Goal: Entertainment & Leisure: Consume media (video, audio)

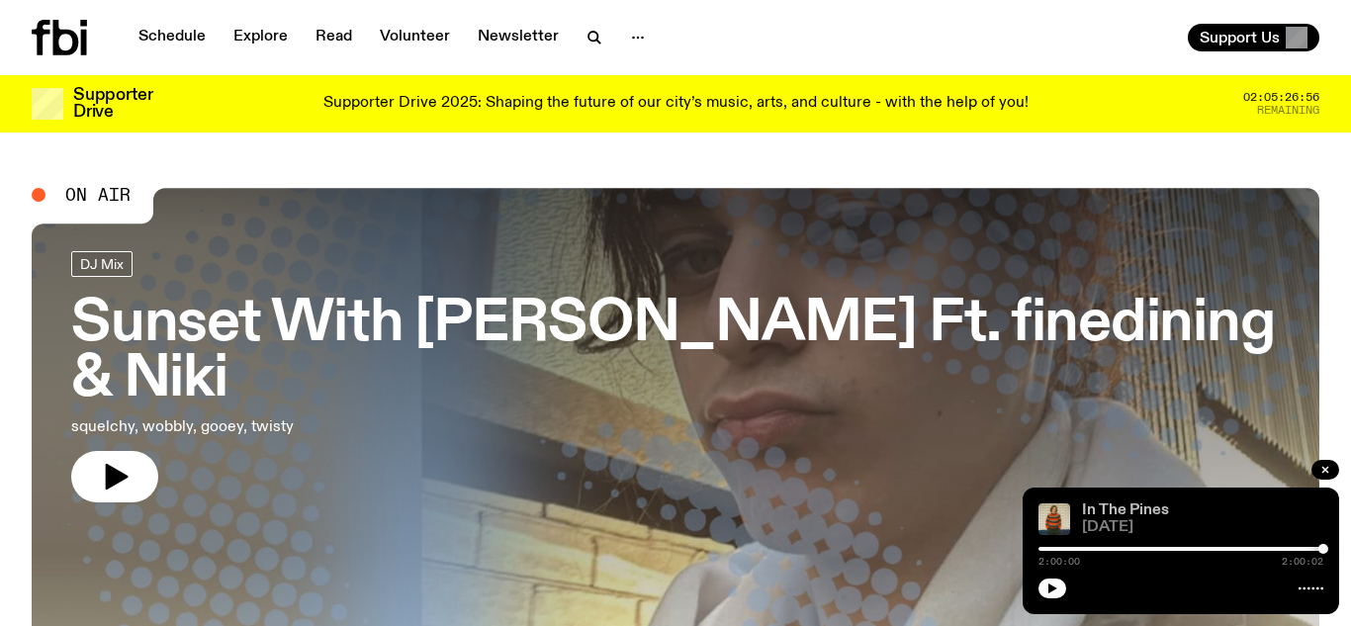
click at [1128, 503] on link "In The Pines" at bounding box center [1125, 510] width 87 height 16
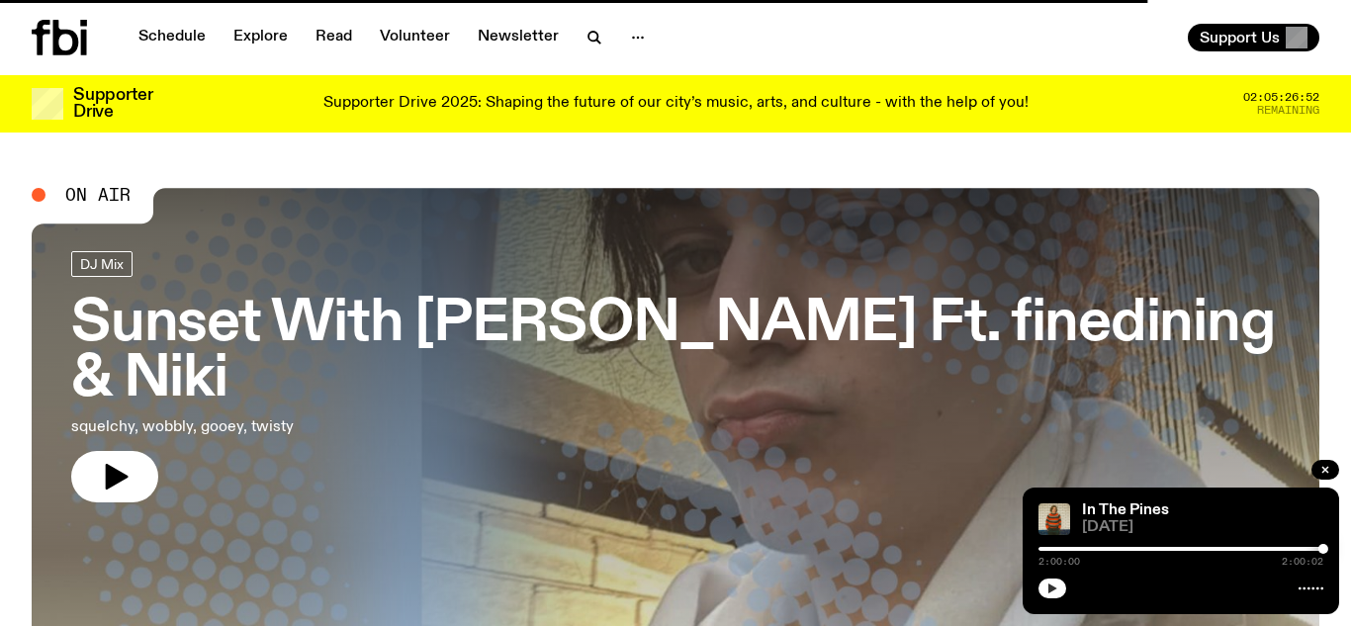
click at [1054, 586] on icon "button" at bounding box center [1052, 588] width 12 height 12
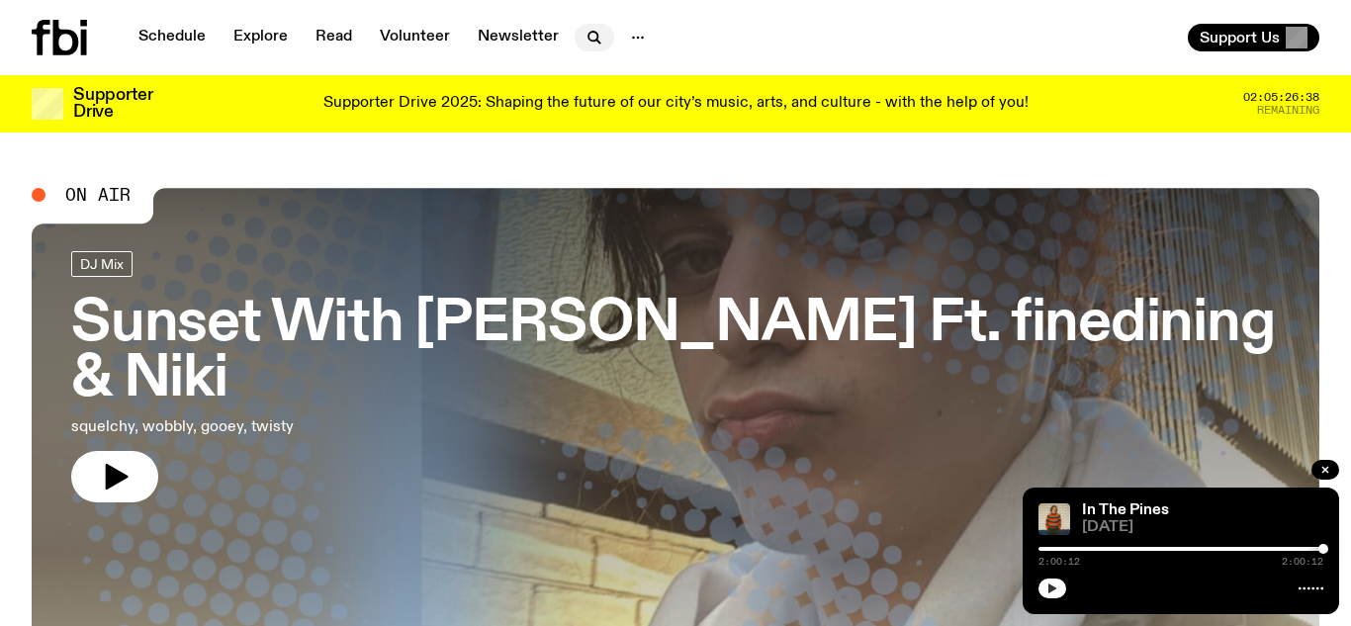
click at [584, 39] on icon "button" at bounding box center [594, 38] width 24 height 24
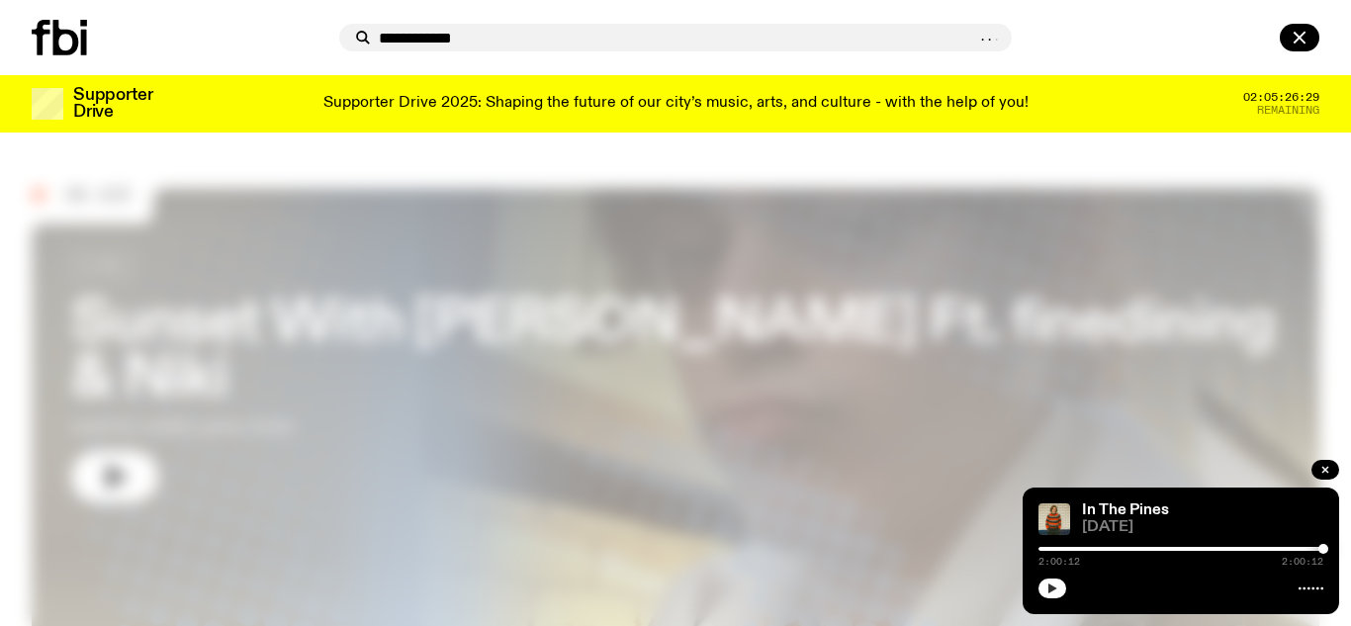
type input "**********"
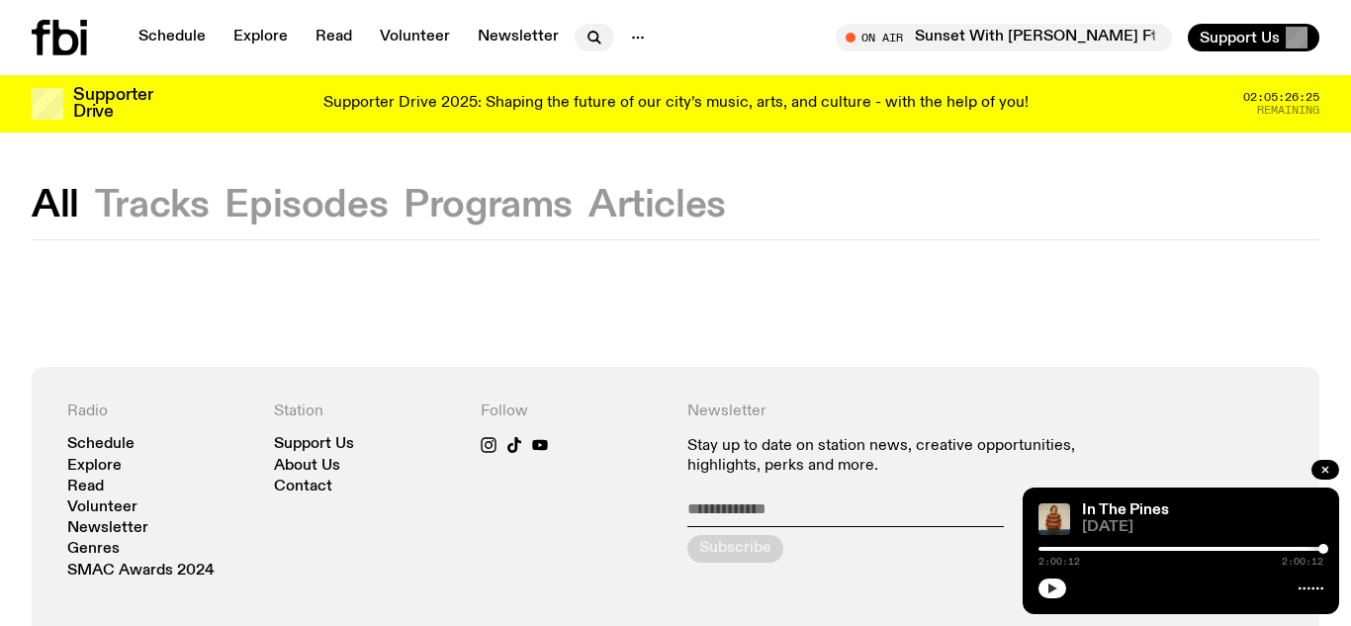
click at [587, 45] on icon "button" at bounding box center [594, 38] width 24 height 24
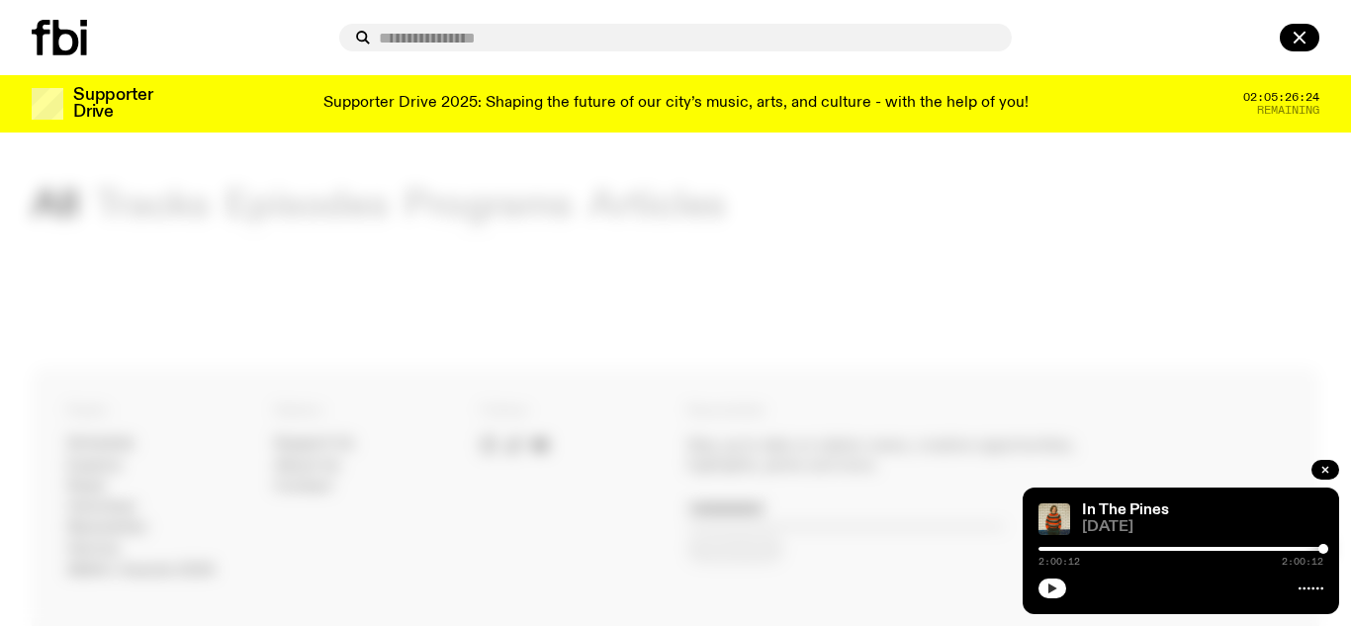
click at [587, 45] on div at bounding box center [675, 38] width 672 height 28
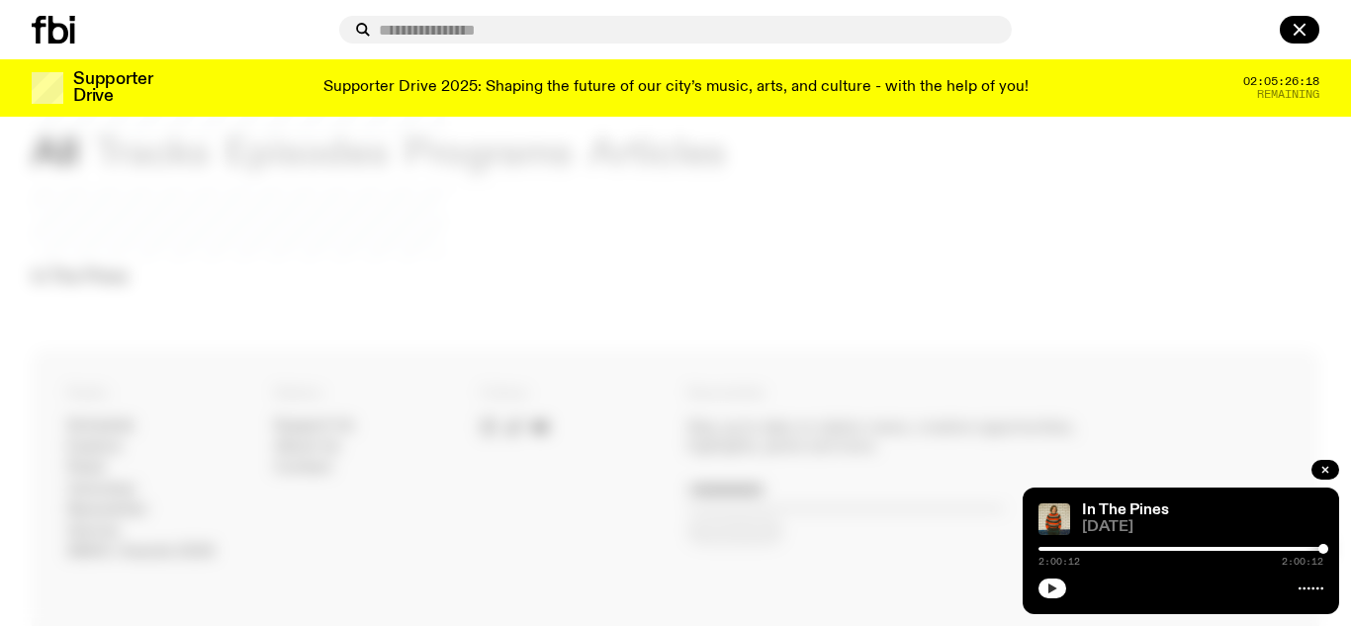
scroll to position [1870, 0]
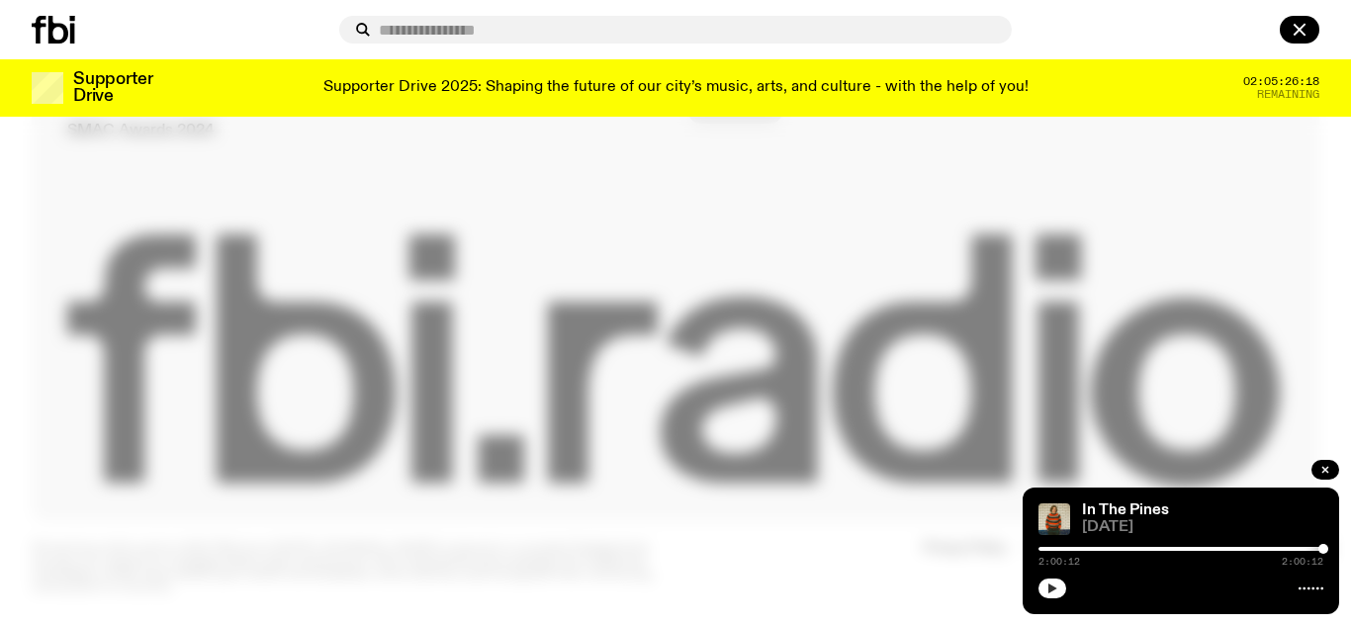
click at [1305, 59] on div "Supporter Drive Supporter Drive 2025: Shaping the future of our city’s music, a…" at bounding box center [675, 87] width 1287 height 57
click at [1294, 33] on icon "button" at bounding box center [1298, 29] width 11 height 11
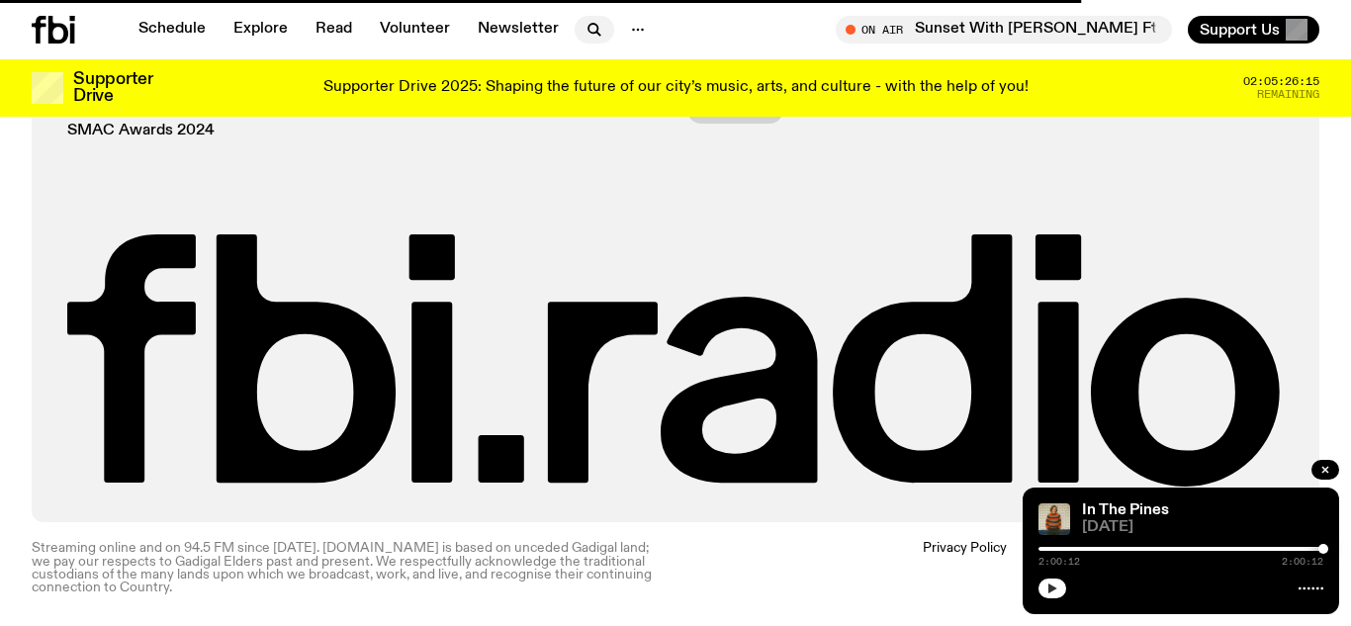
click at [596, 27] on icon "button" at bounding box center [594, 30] width 24 height 24
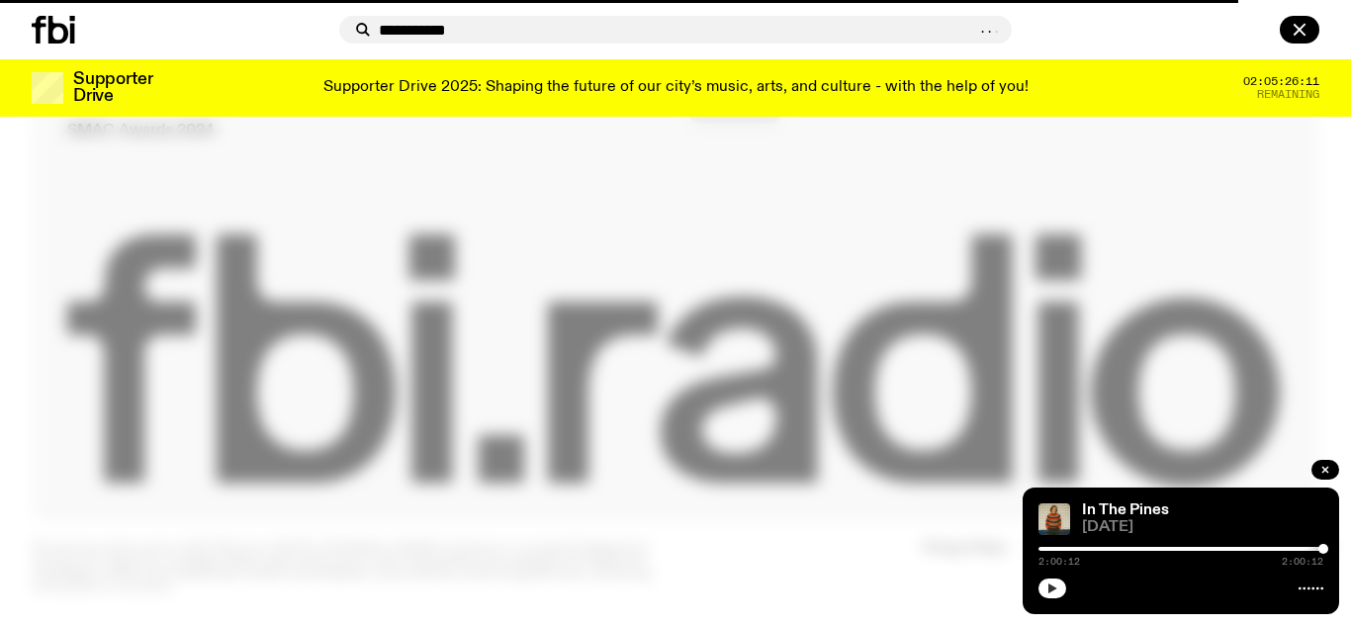
type input "**********"
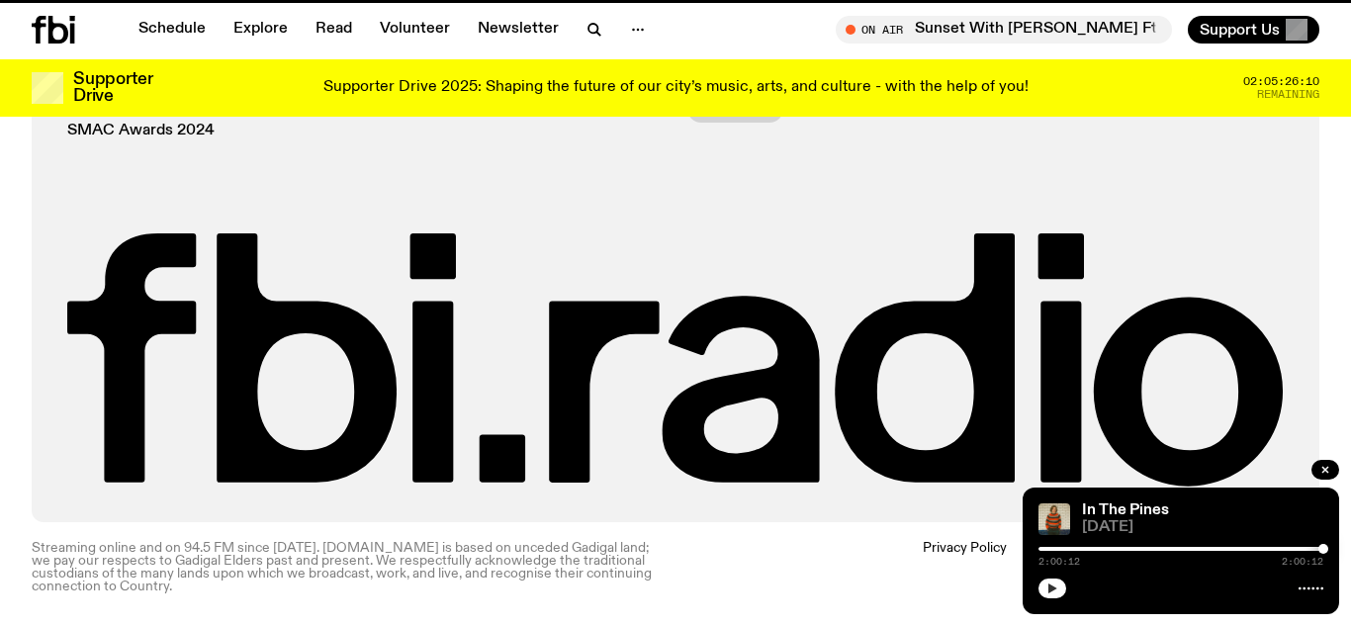
scroll to position [423, 0]
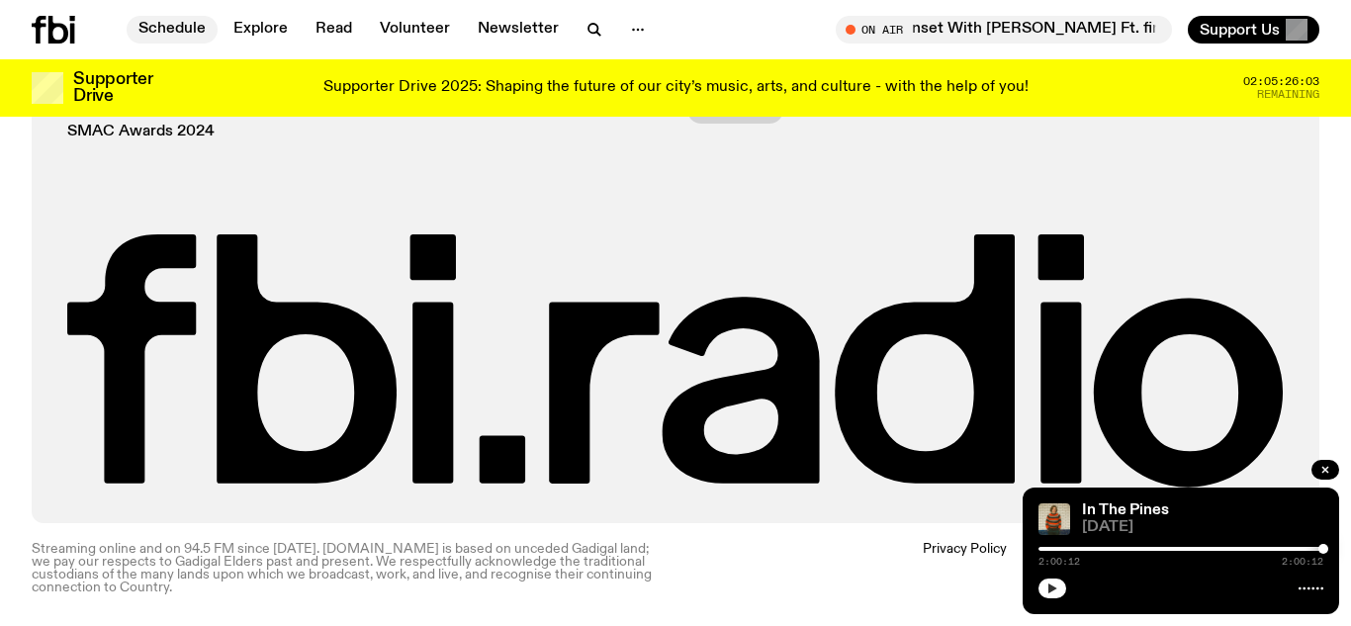
click at [156, 31] on link "Schedule" at bounding box center [172, 30] width 91 height 28
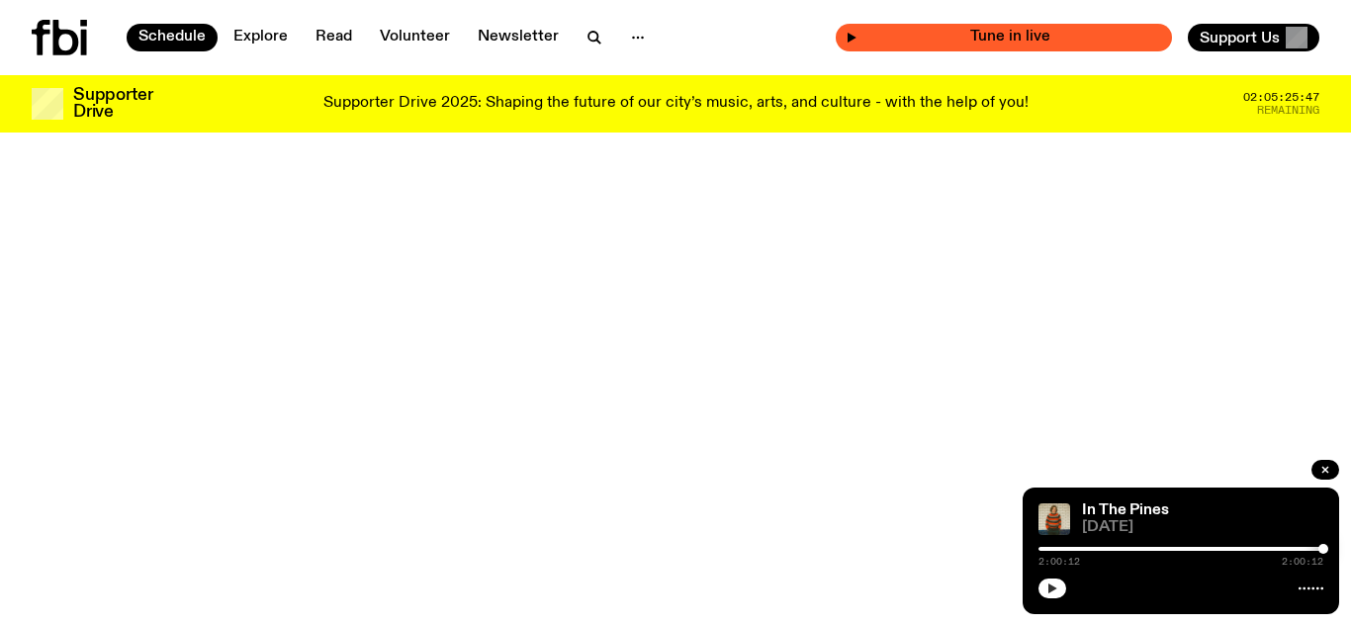
click at [953, 44] on span "Tune in live" at bounding box center [1009, 37] width 305 height 15
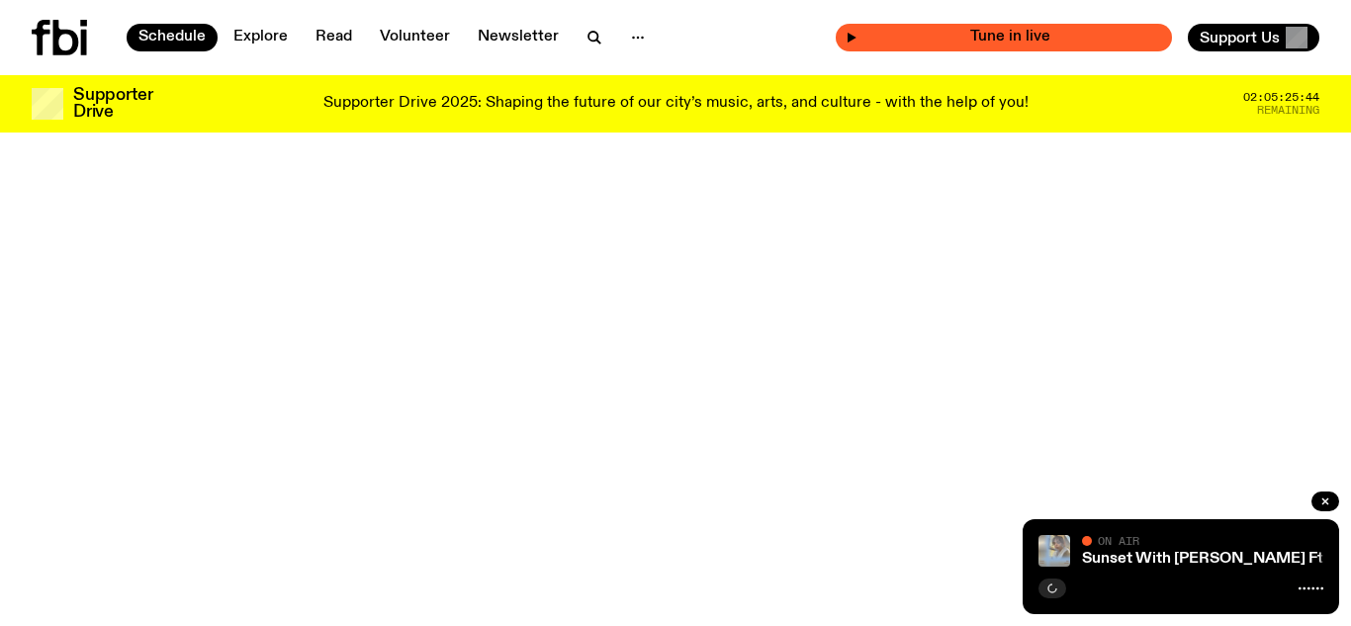
click at [931, 36] on span "Tune in live" at bounding box center [1009, 37] width 305 height 15
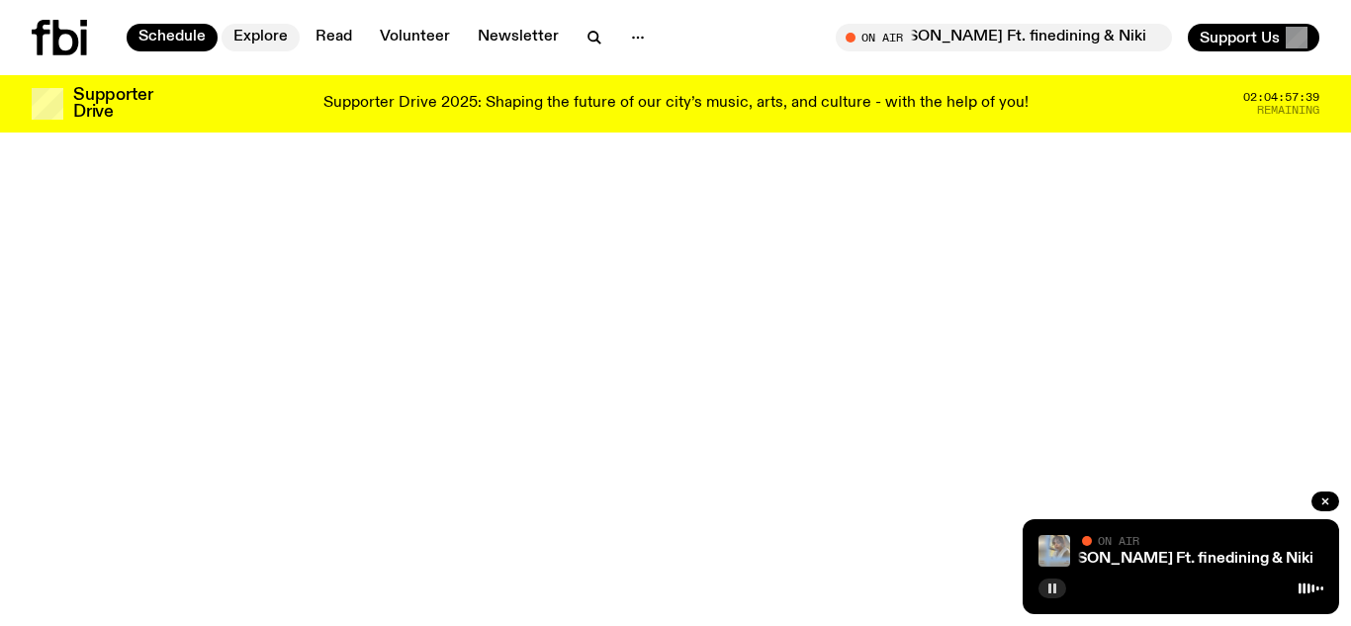
click at [259, 27] on link "Explore" at bounding box center [260, 38] width 78 height 28
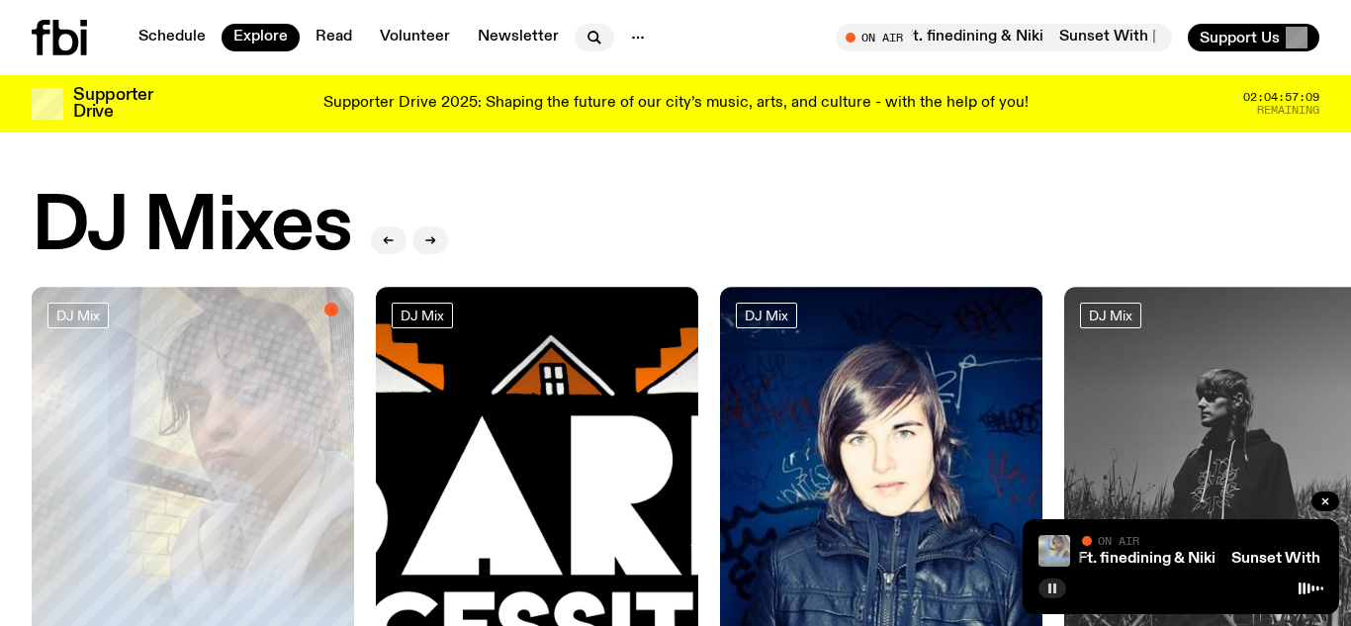
click at [587, 44] on icon "button" at bounding box center [594, 38] width 24 height 24
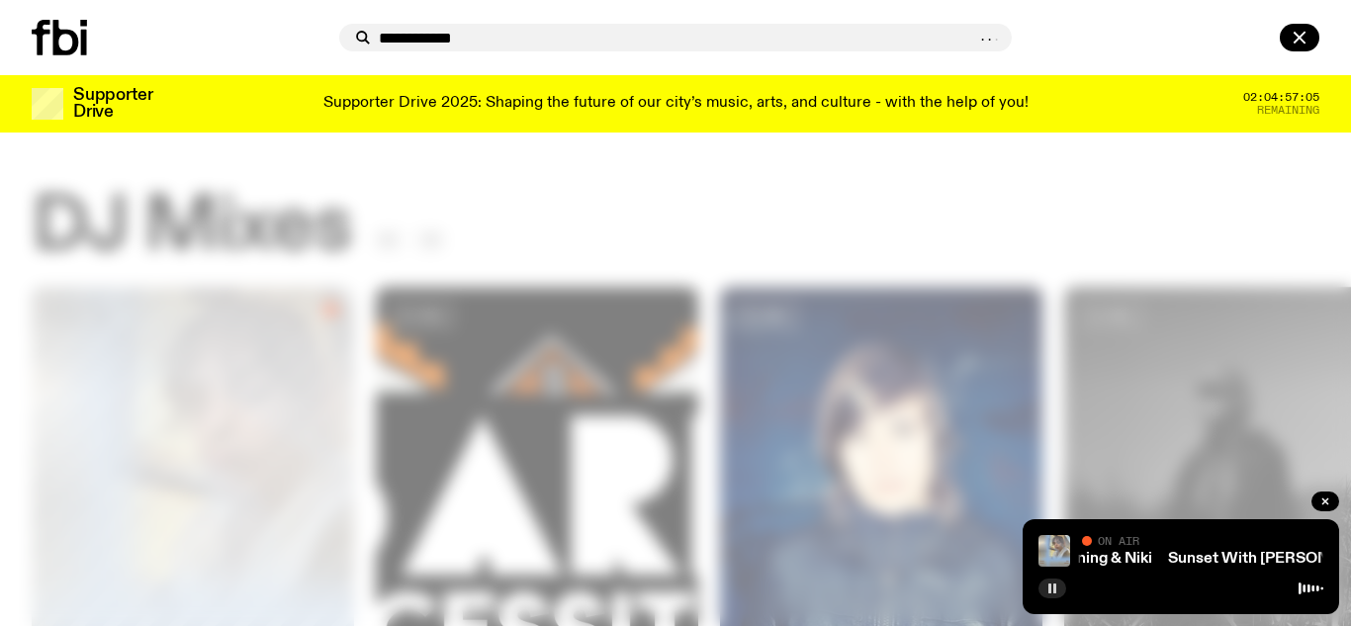
type input "**********"
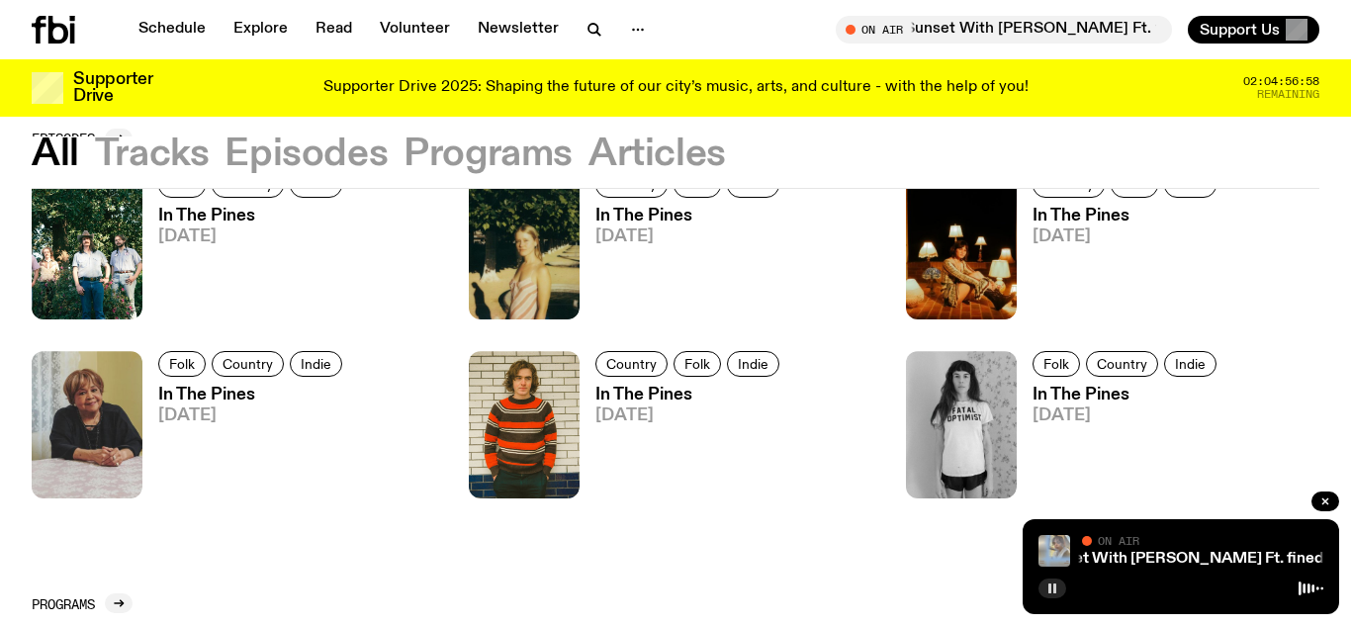
scroll to position [593, 0]
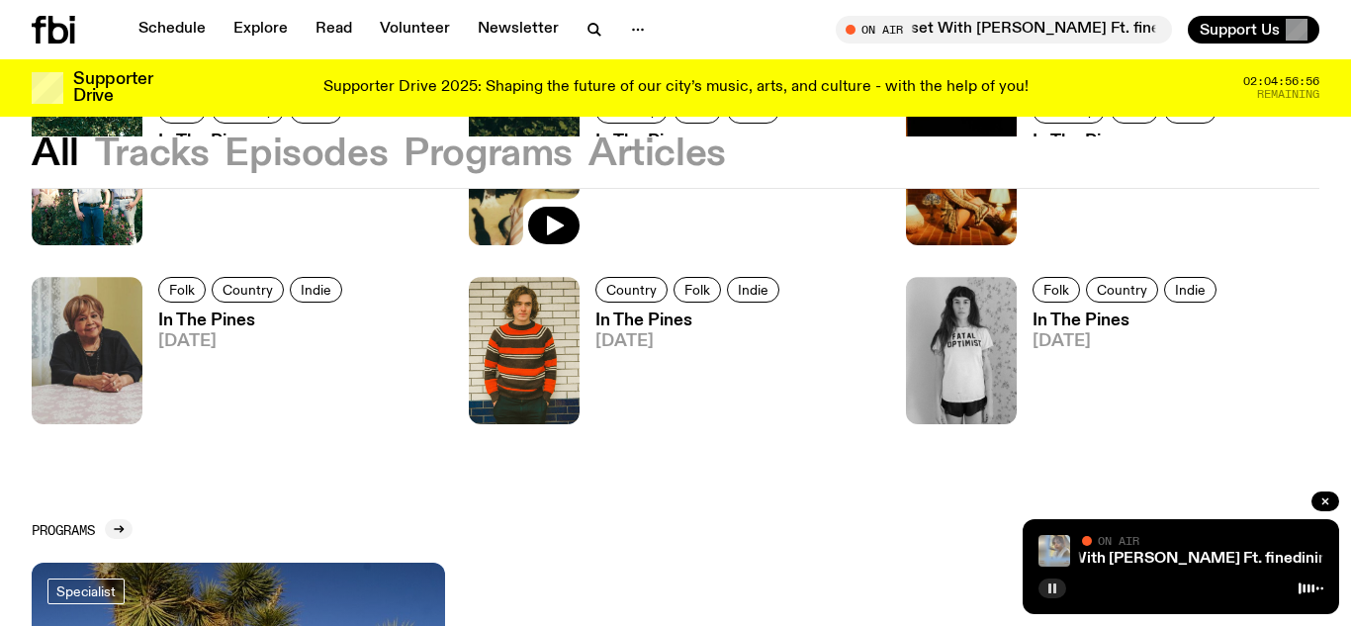
click at [537, 207] on div at bounding box center [553, 226] width 51 height 39
click at [553, 220] on icon "button" at bounding box center [555, 226] width 17 height 20
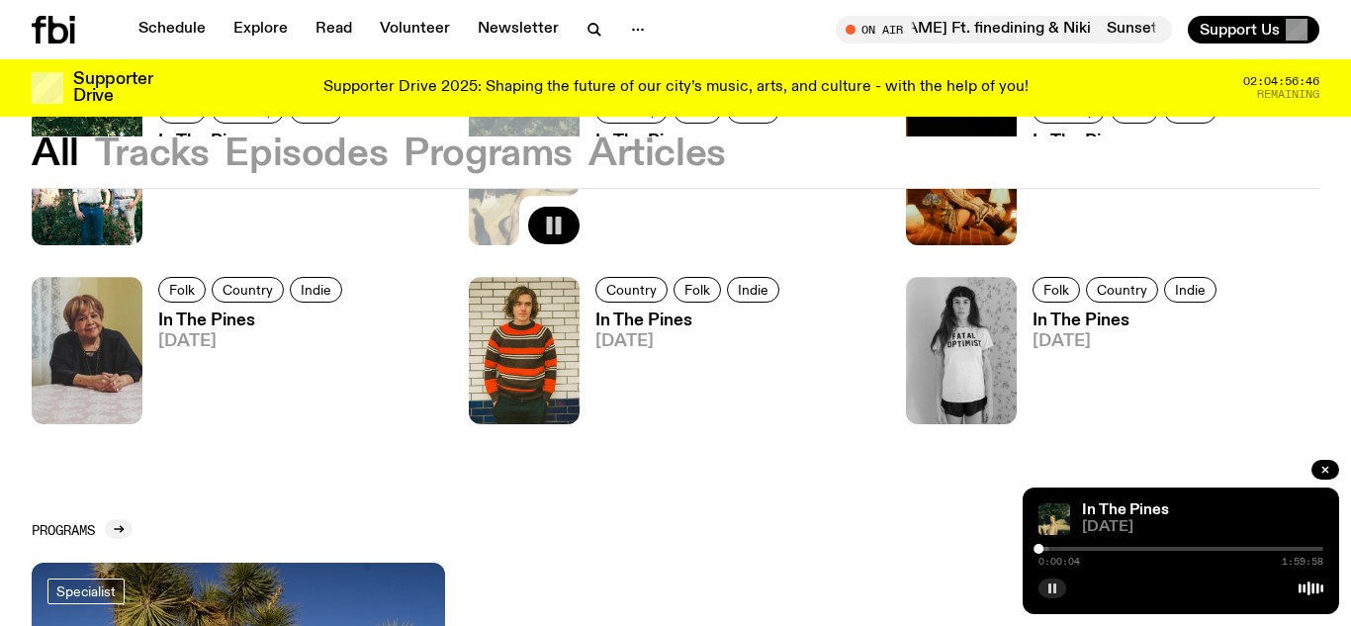
click at [1066, 551] on div "0:00:04 1:59:58" at bounding box center [1180, 555] width 285 height 24
click at [1056, 547] on div at bounding box center [1180, 549] width 285 height 4
click at [1047, 547] on div at bounding box center [1047, 549] width 10 height 10
click at [1042, 549] on div at bounding box center [1042, 549] width 10 height 10
click at [1039, 549] on div at bounding box center [1039, 549] width 10 height 10
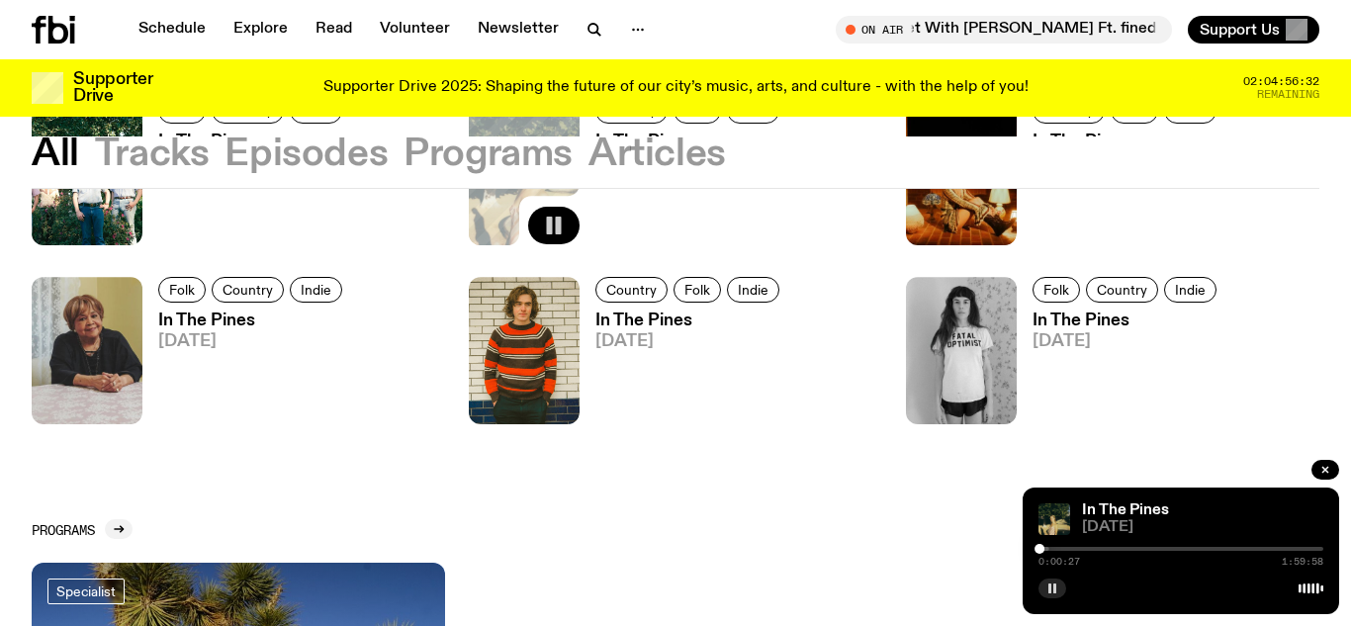
click at [1043, 551] on div "0:00:27 1:59:58" at bounding box center [1180, 555] width 285 height 24
click at [1047, 552] on div at bounding box center [1047, 549] width 10 height 10
click at [1044, 550] on div at bounding box center [1044, 549] width 10 height 10
